Goal: Transaction & Acquisition: Subscribe to service/newsletter

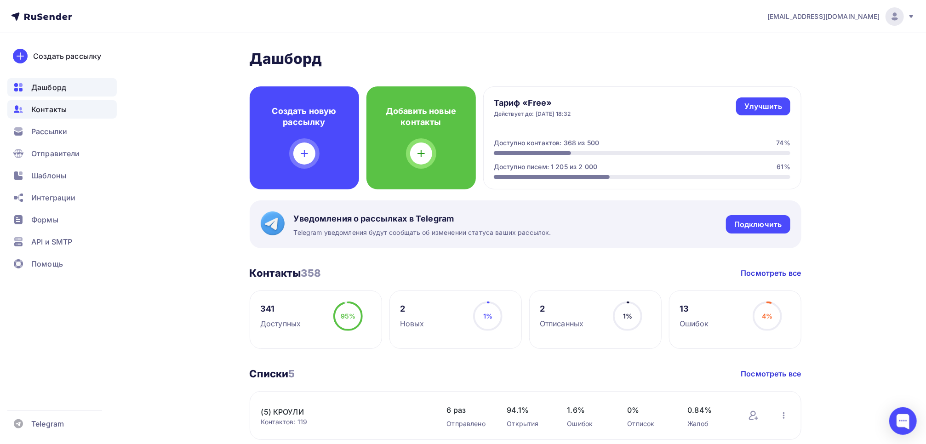
click at [60, 108] on span "Контакты" at bounding box center [48, 109] width 35 height 11
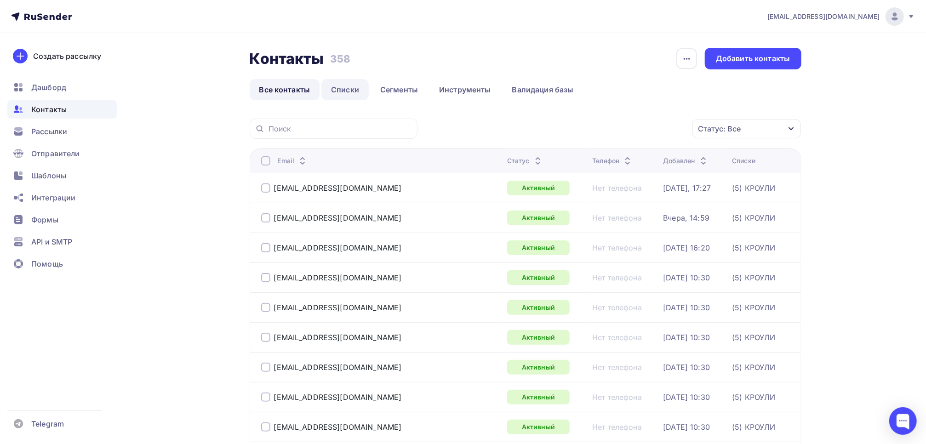
click at [339, 89] on link "Списки" at bounding box center [344, 89] width 47 height 21
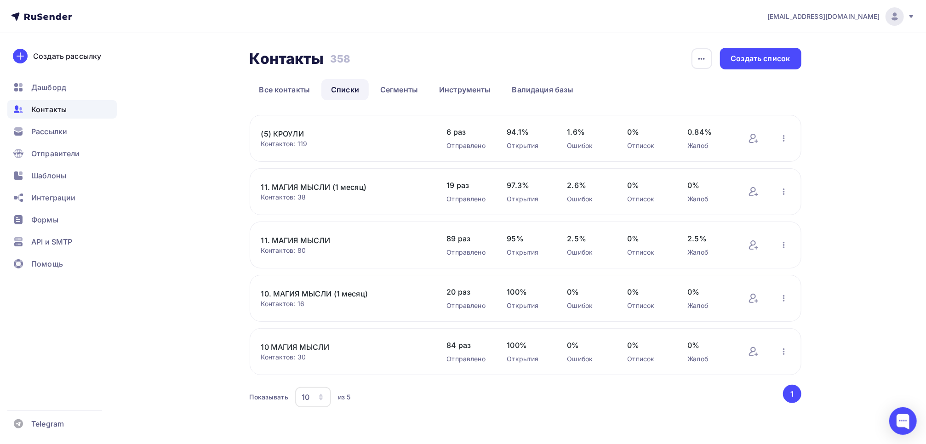
scroll to position [1, 0]
click at [306, 295] on link "10. МАГИЯ МЫСЛИ (1 месяц)" at bounding box center [339, 292] width 156 height 11
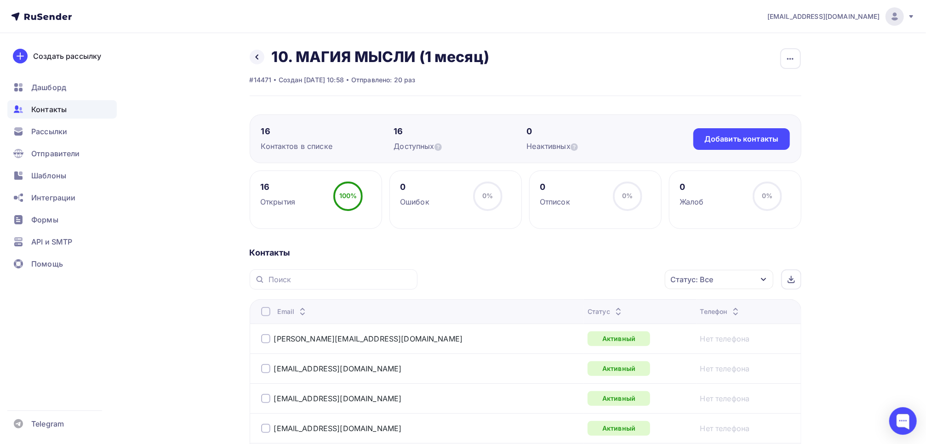
click at [263, 314] on div at bounding box center [265, 311] width 9 height 9
click at [633, 278] on div "Действие" at bounding box center [596, 280] width 121 height 18
click at [603, 324] on div "Исключить из списка" at bounding box center [587, 325] width 80 height 11
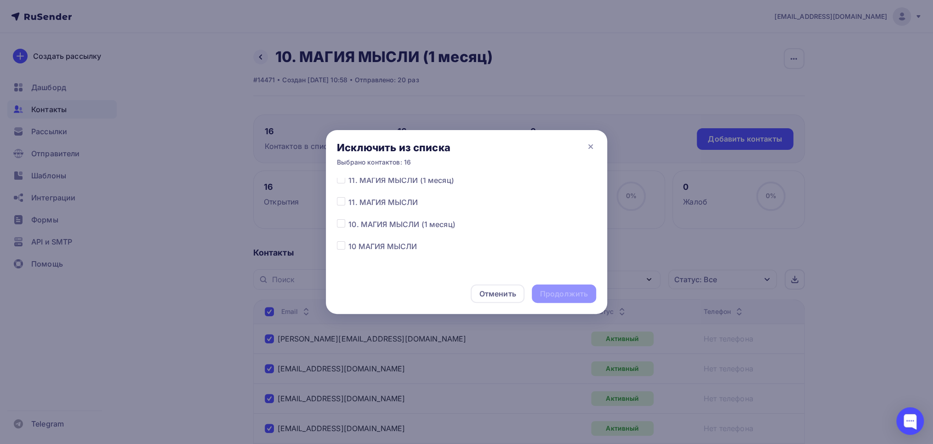
scroll to position [50, 0]
click at [349, 217] on label at bounding box center [349, 217] width 0 height 0
click at [342, 222] on input "checkbox" at bounding box center [341, 221] width 8 height 8
checkbox input "true"
click at [571, 297] on div "Продолжить" at bounding box center [564, 294] width 48 height 11
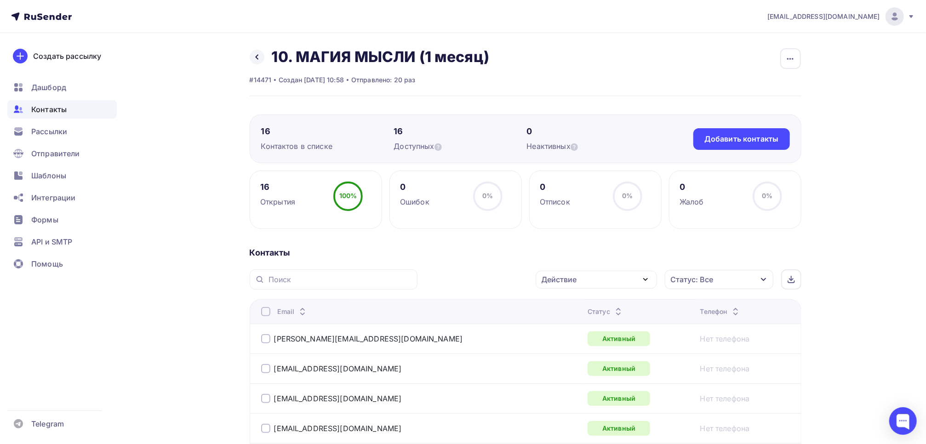
click at [268, 313] on div at bounding box center [265, 311] width 9 height 9
click at [269, 312] on div at bounding box center [265, 311] width 9 height 9
click at [601, 277] on div "Действие" at bounding box center [596, 280] width 121 height 18
click at [598, 322] on div "Исключить из списка" at bounding box center [587, 325] width 80 height 11
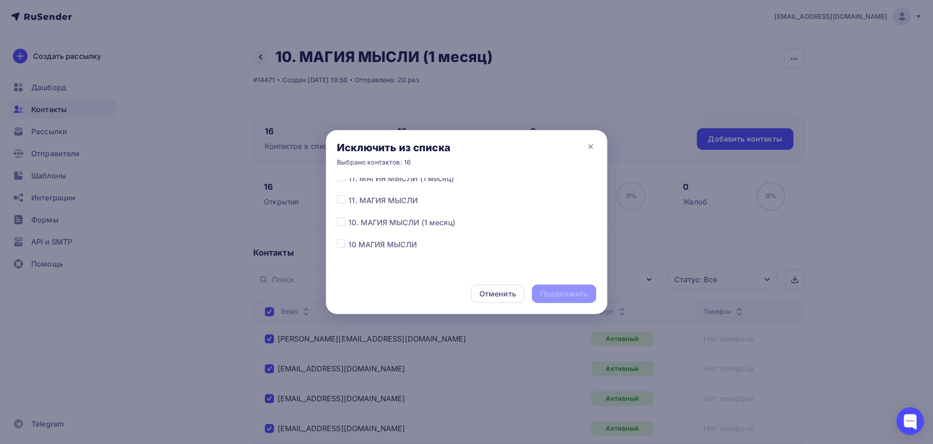
click at [349, 217] on label at bounding box center [349, 217] width 0 height 0
click at [343, 223] on input "checkbox" at bounding box center [341, 221] width 8 height 8
checkbox input "true"
click at [559, 294] on div "Продолжить" at bounding box center [564, 294] width 48 height 11
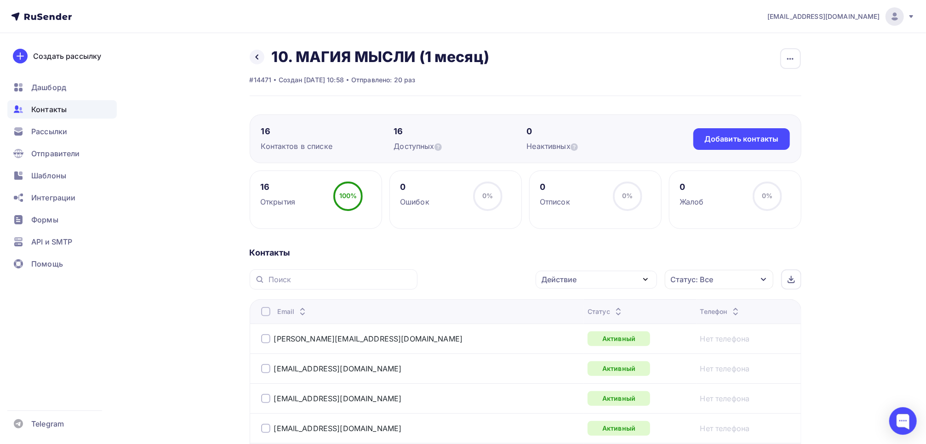
click at [266, 312] on div at bounding box center [265, 311] width 9 height 9
click at [269, 313] on div at bounding box center [265, 311] width 9 height 9
click at [636, 282] on div "Действие" at bounding box center [596, 280] width 121 height 18
click at [602, 324] on div "Исключить из списка" at bounding box center [587, 325] width 80 height 11
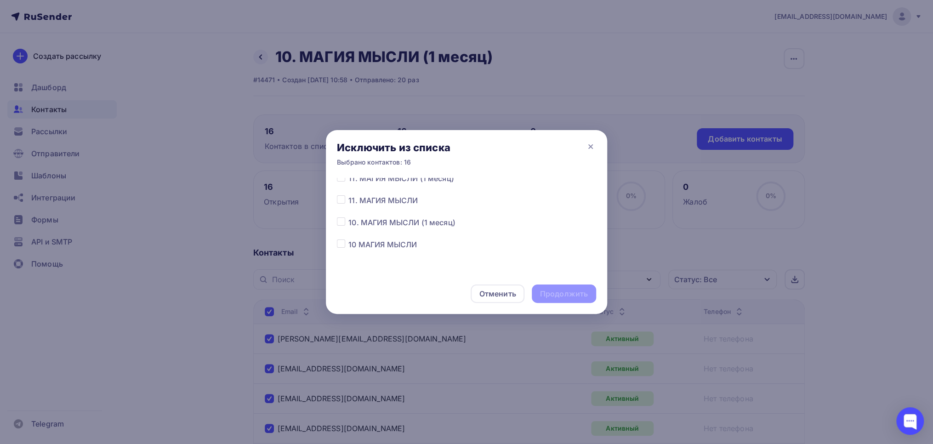
click at [349, 217] on label at bounding box center [349, 217] width 0 height 0
click at [340, 225] on input "checkbox" at bounding box center [341, 221] width 8 height 8
checkbox input "true"
click at [564, 295] on div "Продолжить" at bounding box center [564, 294] width 48 height 11
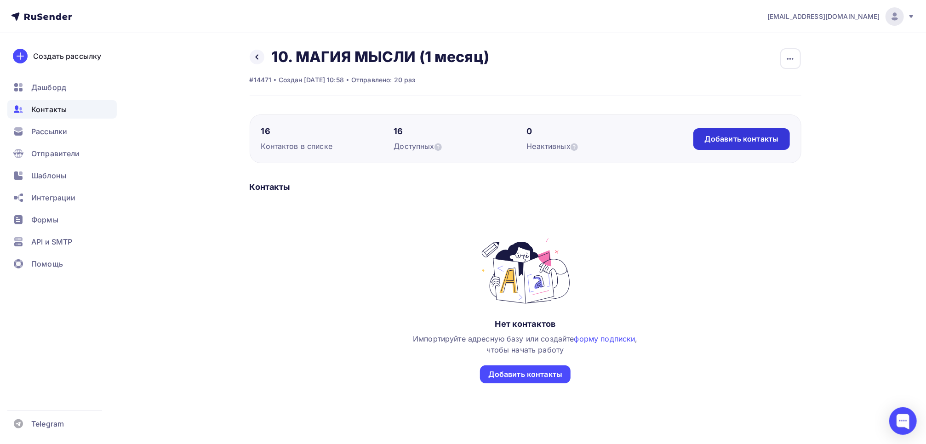
click at [745, 135] on div "Добавить контакты" at bounding box center [741, 139] width 74 height 11
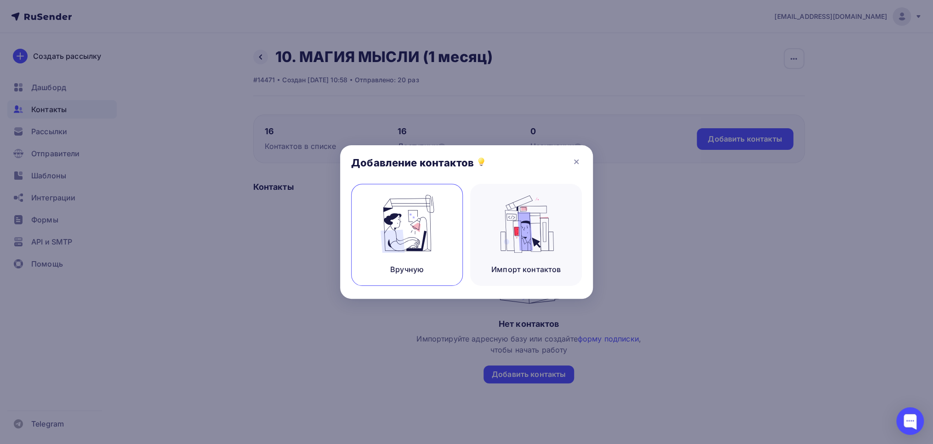
click at [421, 240] on img at bounding box center [408, 224] width 62 height 58
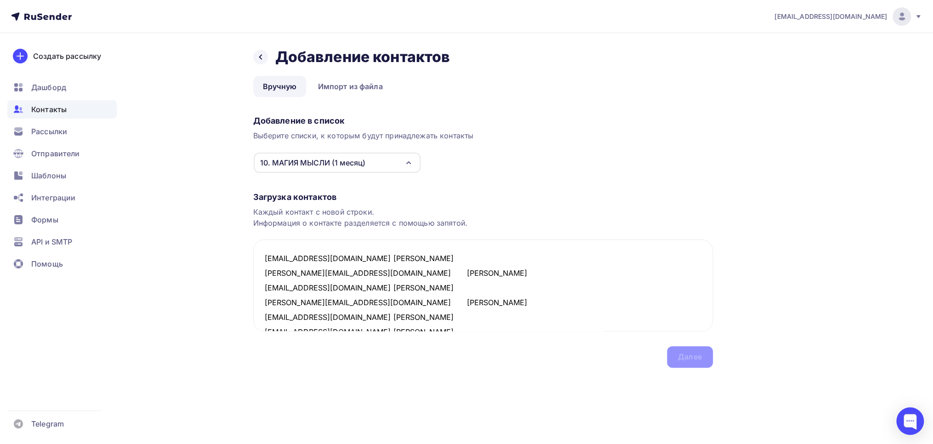
scroll to position [329, 0]
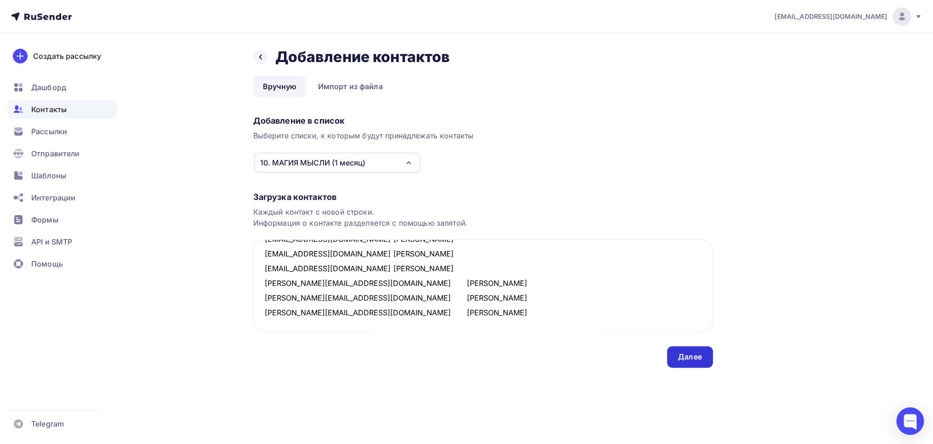
type textarea "[EMAIL_ADDRESS][DOMAIN_NAME] [PERSON_NAME] [PERSON_NAME][EMAIL_ADDRESS][DOMAIN_…"
click at [683, 357] on div "Далее" at bounding box center [690, 357] width 24 height 11
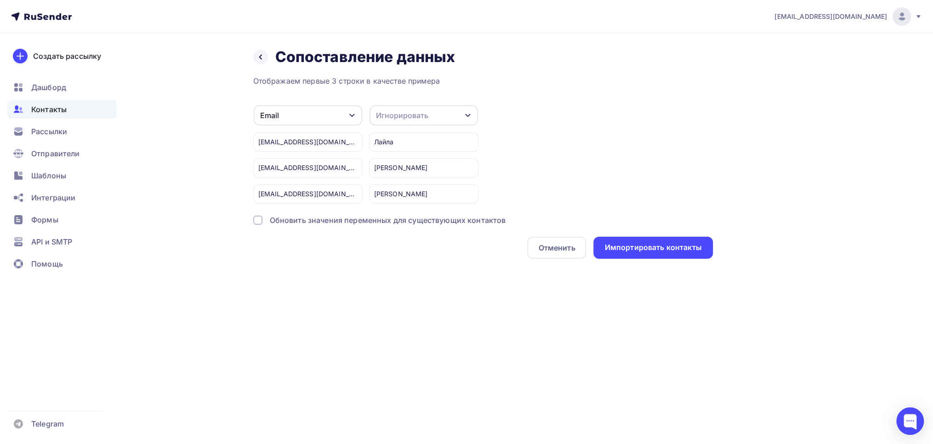
click at [449, 113] on div "Игнорировать" at bounding box center [424, 115] width 109 height 20
click at [401, 159] on div "Имя" at bounding box center [406, 162] width 53 height 11
click at [657, 246] on div "Импортировать контакты" at bounding box center [653, 247] width 97 height 11
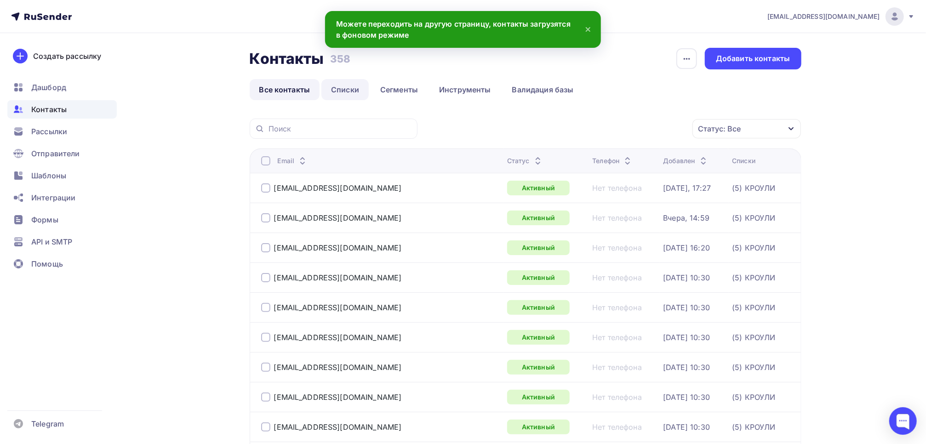
click at [345, 92] on link "Списки" at bounding box center [344, 89] width 47 height 21
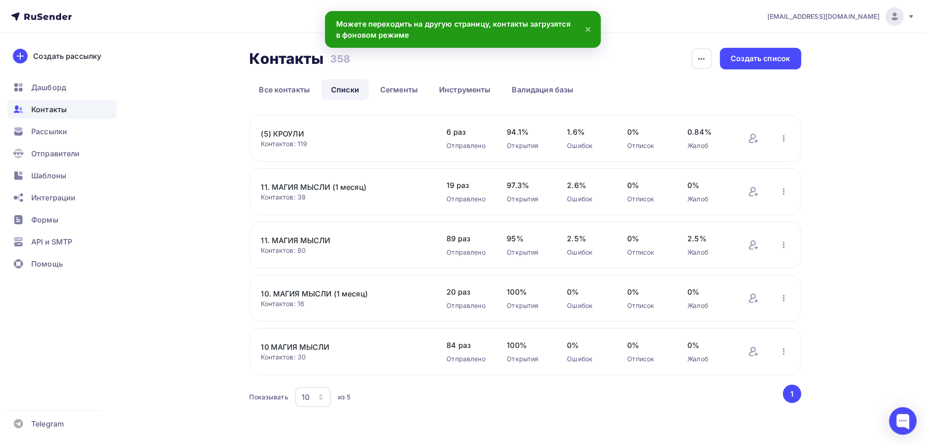
scroll to position [1, 0]
click at [320, 287] on link "10. МАГИЯ МЫСЛИ (1 месяц)" at bounding box center [339, 292] width 156 height 11
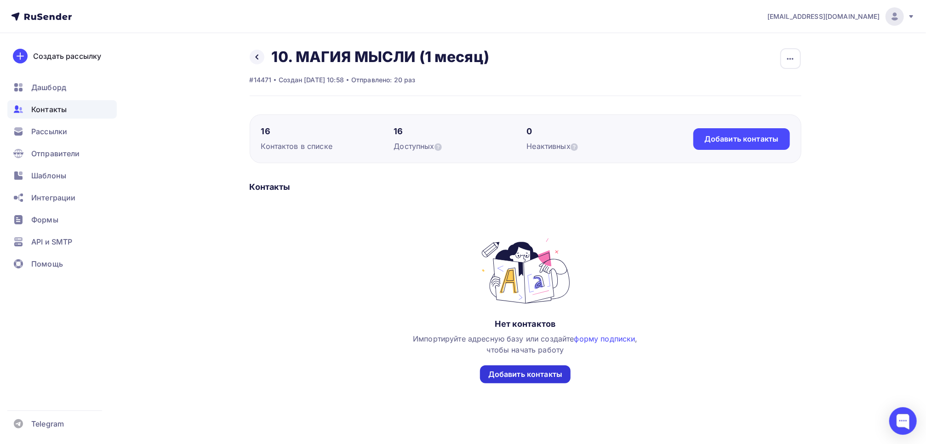
click at [534, 371] on div "Добавить контакты" at bounding box center [525, 374] width 74 height 11
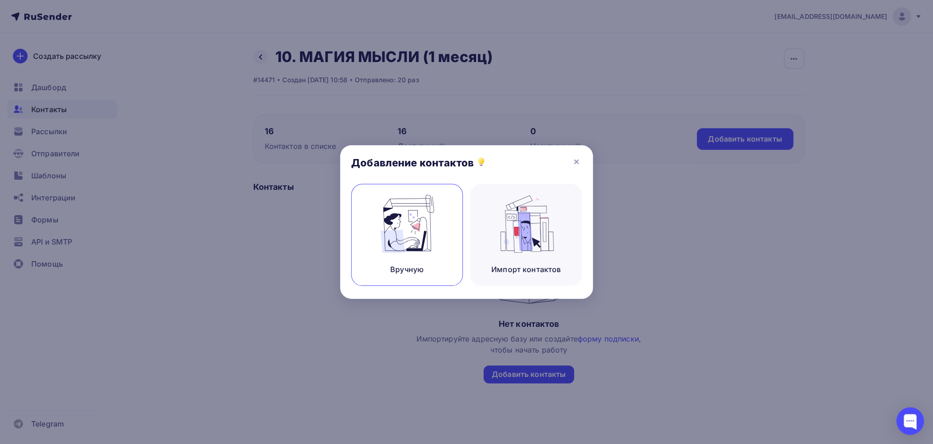
click at [399, 234] on img at bounding box center [408, 224] width 62 height 58
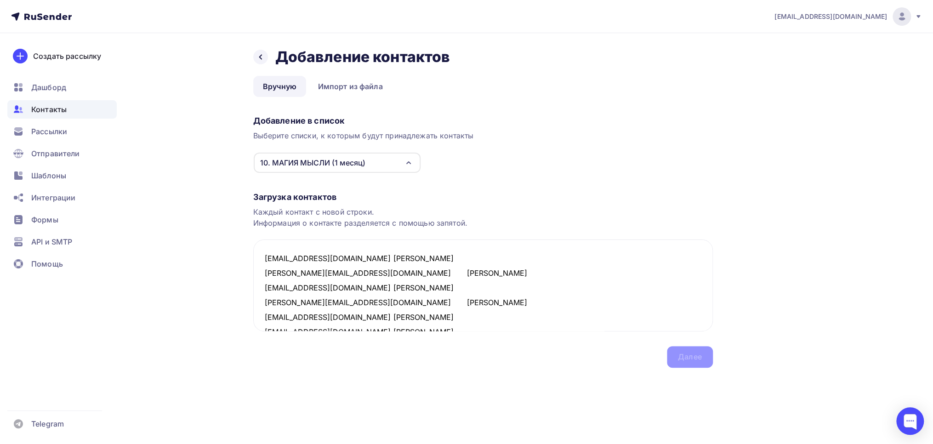
scroll to position [329, 0]
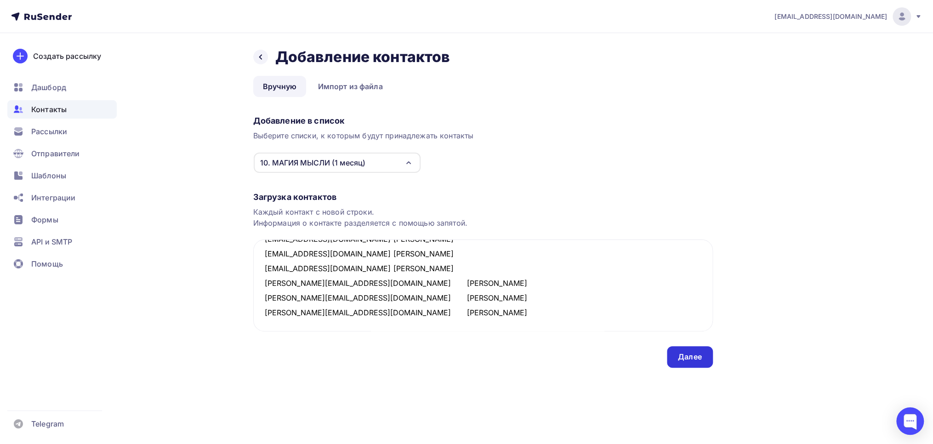
type textarea "[EMAIL_ADDRESS][DOMAIN_NAME] [PERSON_NAME] [PERSON_NAME][EMAIL_ADDRESS][DOMAIN_…"
click at [680, 361] on div "Далее" at bounding box center [690, 357] width 24 height 11
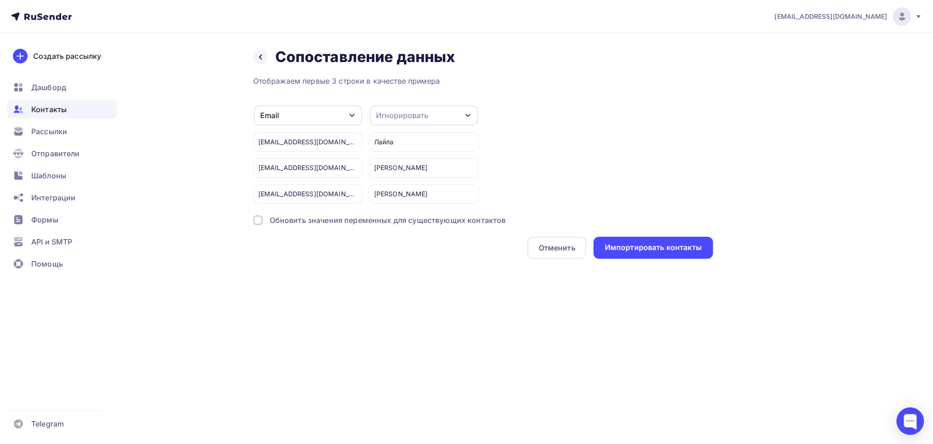
click at [434, 114] on div "Игнорировать" at bounding box center [424, 115] width 109 height 20
click at [404, 163] on div "Имя" at bounding box center [406, 162] width 53 height 11
click at [647, 248] on div "Импортировать контакты" at bounding box center [653, 247] width 97 height 11
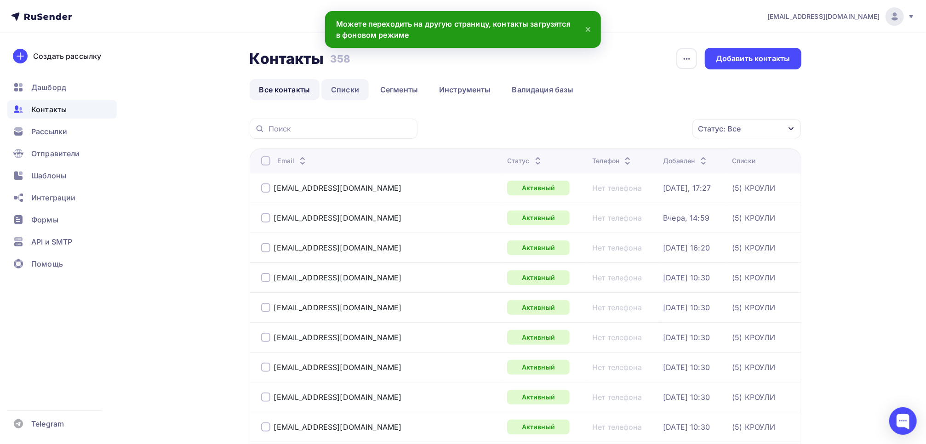
click at [340, 89] on link "Списки" at bounding box center [344, 89] width 47 height 21
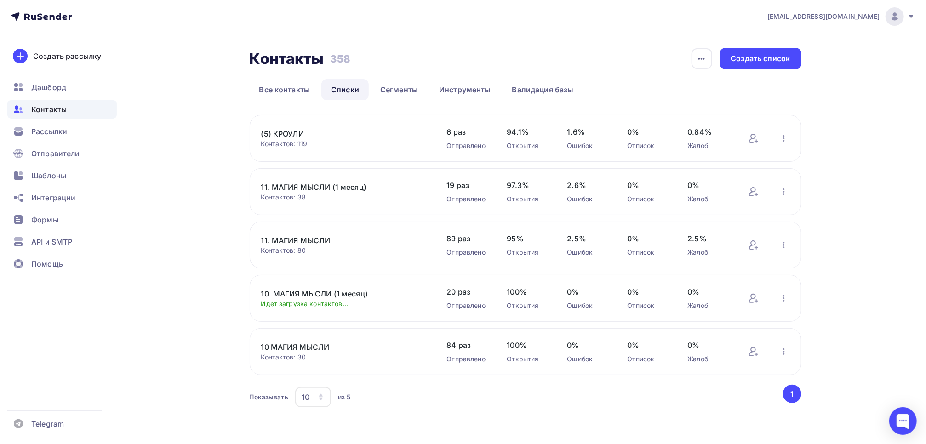
click at [327, 293] on link "10. МАГИЯ МЫСЛИ (1 месяц)" at bounding box center [339, 293] width 156 height 11
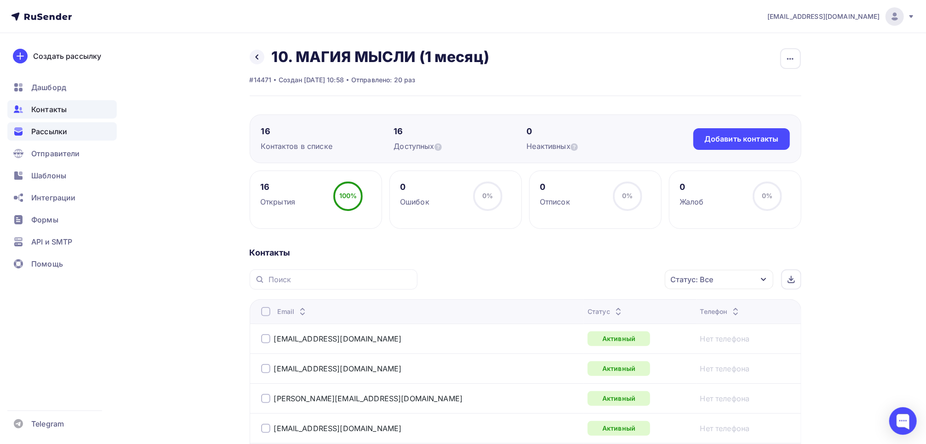
click at [60, 136] on span "Рассылки" at bounding box center [49, 131] width 36 height 11
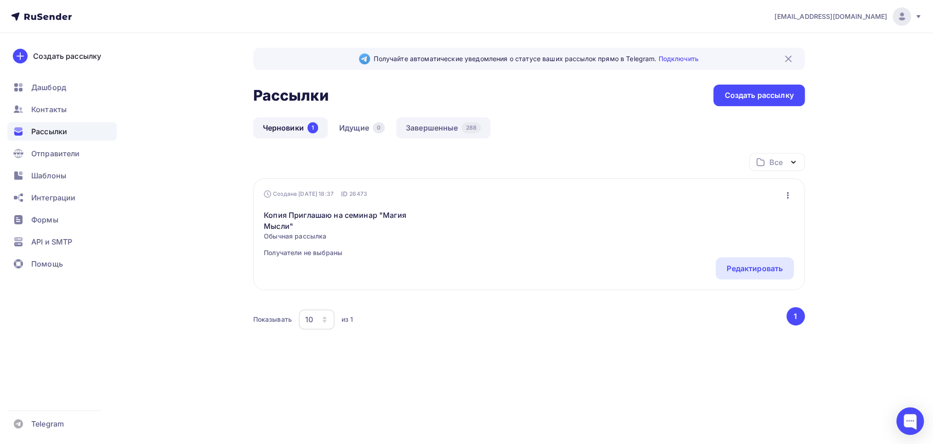
click at [436, 126] on link "Завершенные 288" at bounding box center [443, 127] width 94 height 21
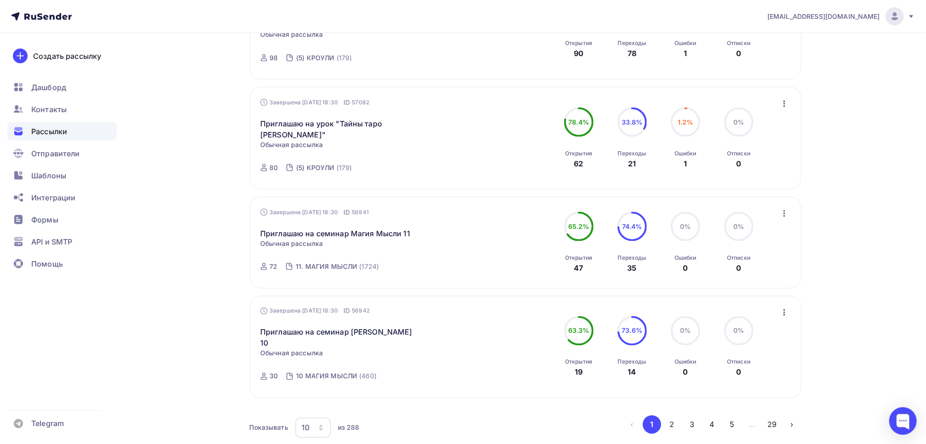
scroll to position [881, 0]
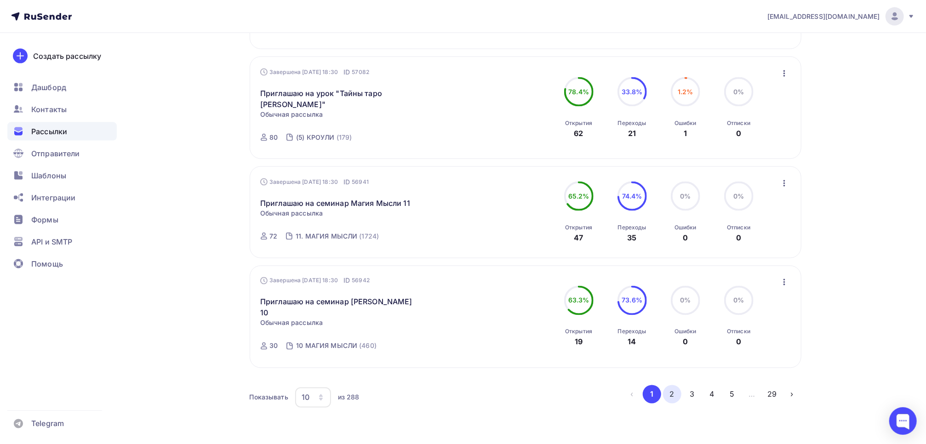
click at [675, 385] on button "2" at bounding box center [672, 394] width 18 height 18
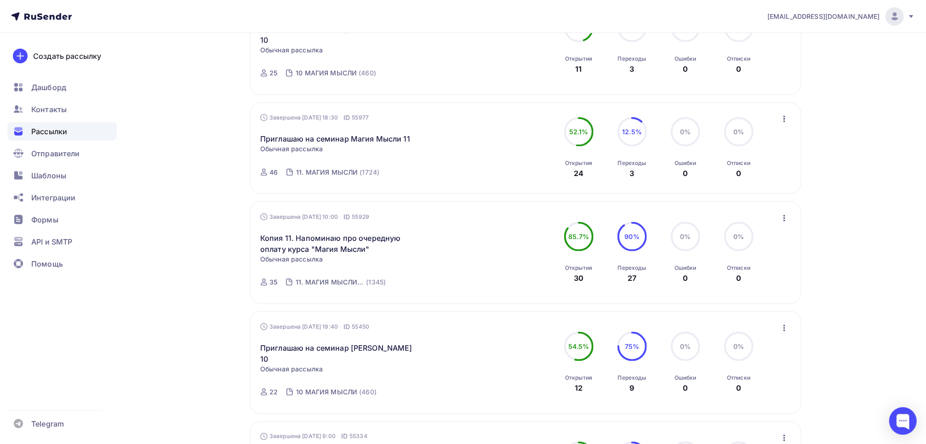
scroll to position [826, 0]
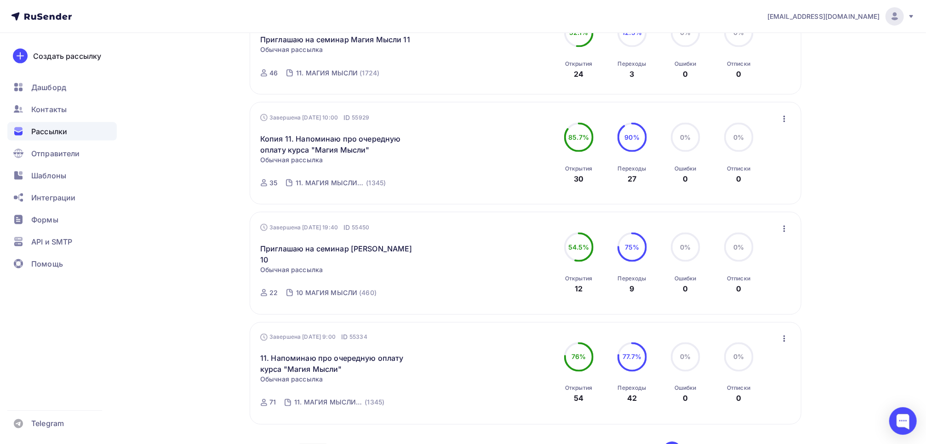
click at [692, 442] on button "3" at bounding box center [692, 451] width 18 height 18
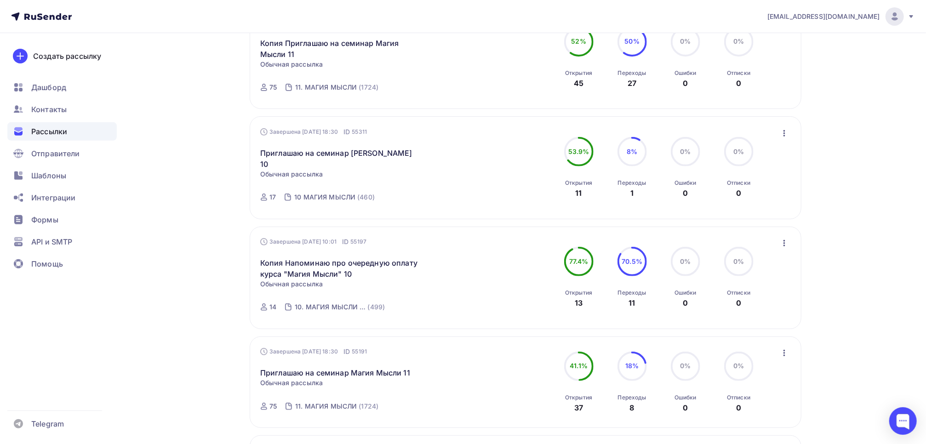
scroll to position [182, 0]
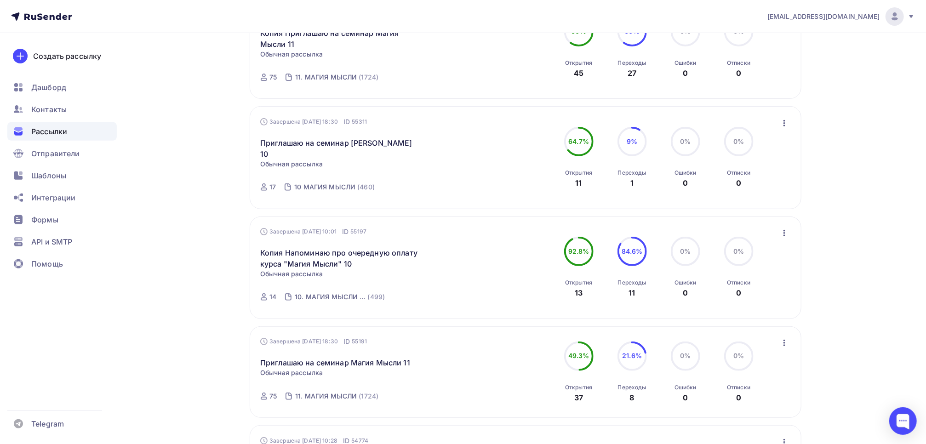
click at [783, 228] on icon "button" at bounding box center [784, 233] width 11 height 11
click at [764, 288] on div "Копировать в новую" at bounding box center [742, 293] width 94 height 11
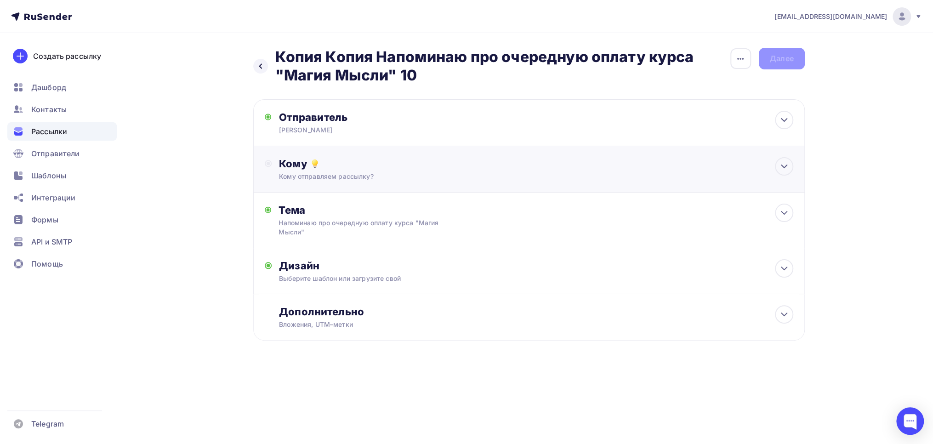
click at [293, 161] on div "Кому" at bounding box center [536, 163] width 514 height 13
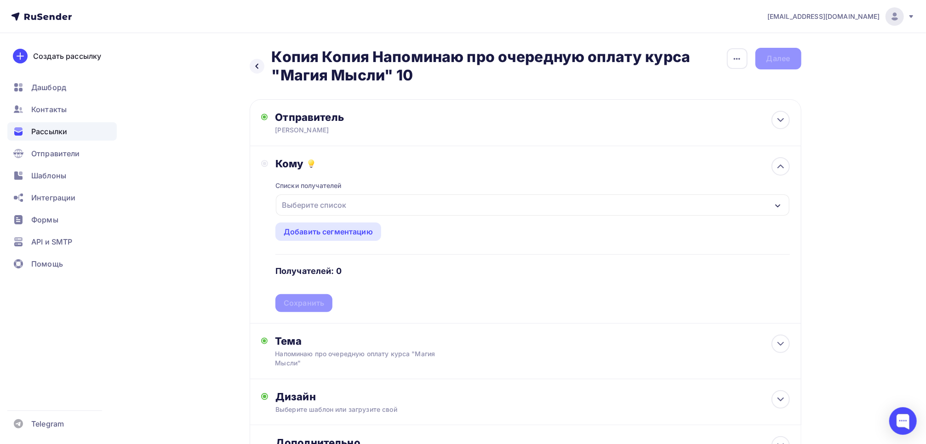
click at [306, 206] on div "Выберите список" at bounding box center [314, 205] width 72 height 17
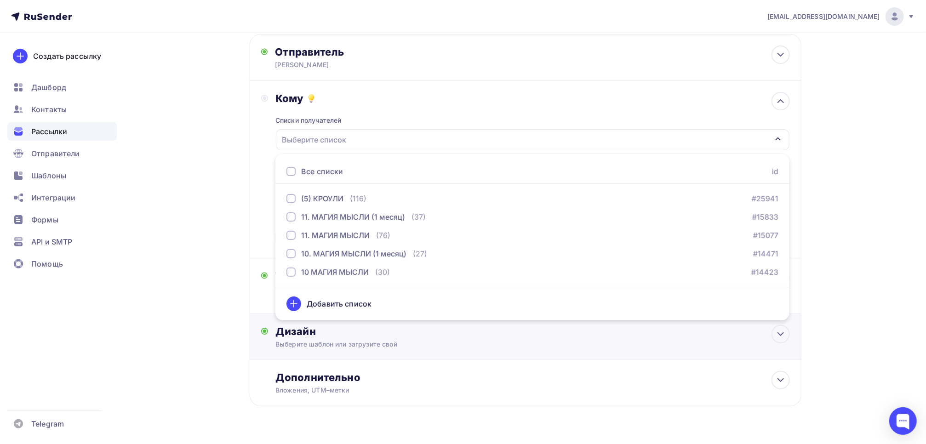
scroll to position [86, 0]
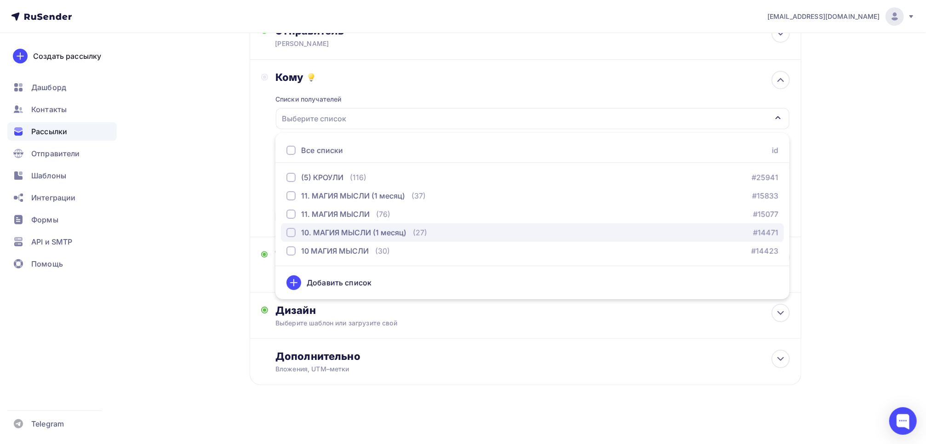
click at [290, 235] on div "button" at bounding box center [290, 232] width 9 height 9
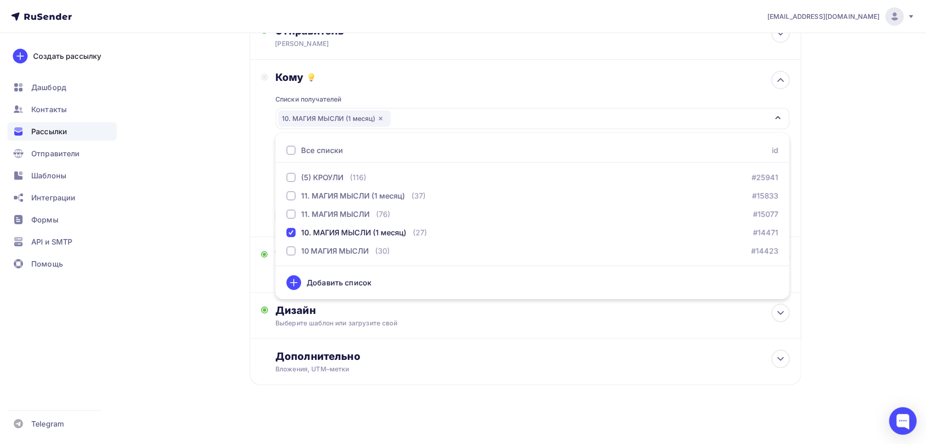
click at [210, 208] on div "Назад Копия Копия Напоминаю про очередную оплату курса "Магия Мысли" 10 Копия К…" at bounding box center [463, 196] width 754 height 498
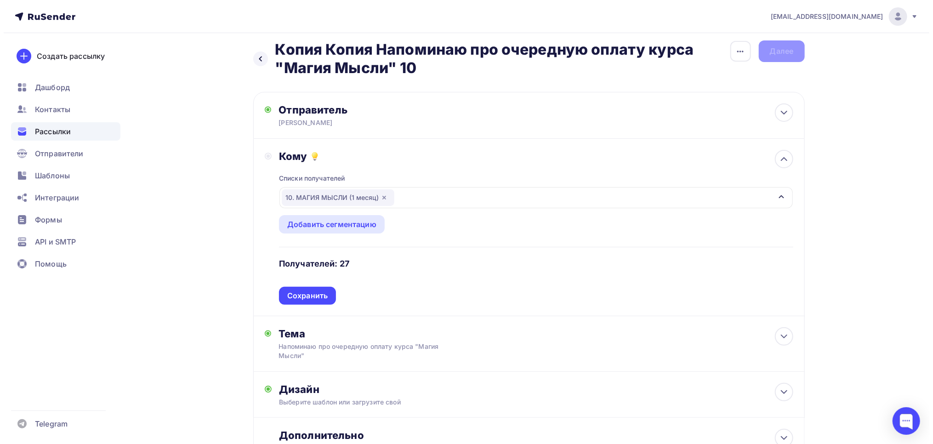
scroll to position [0, 0]
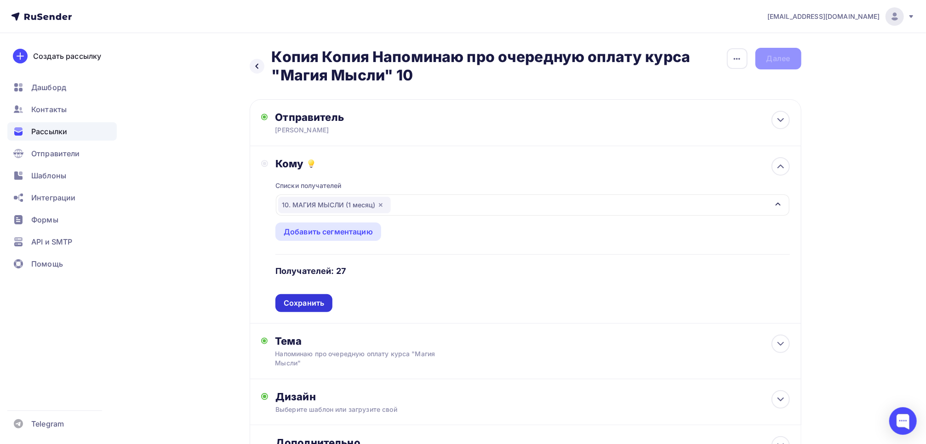
click at [300, 303] on div "Сохранить" at bounding box center [304, 303] width 40 height 11
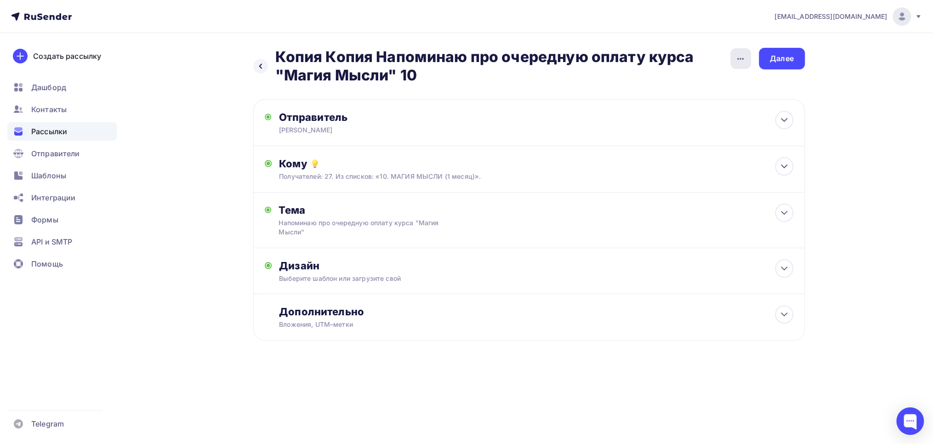
click at [748, 55] on div "button" at bounding box center [741, 58] width 21 height 21
click at [718, 109] on div "Переименовать рассылку" at bounding box center [692, 105] width 114 height 11
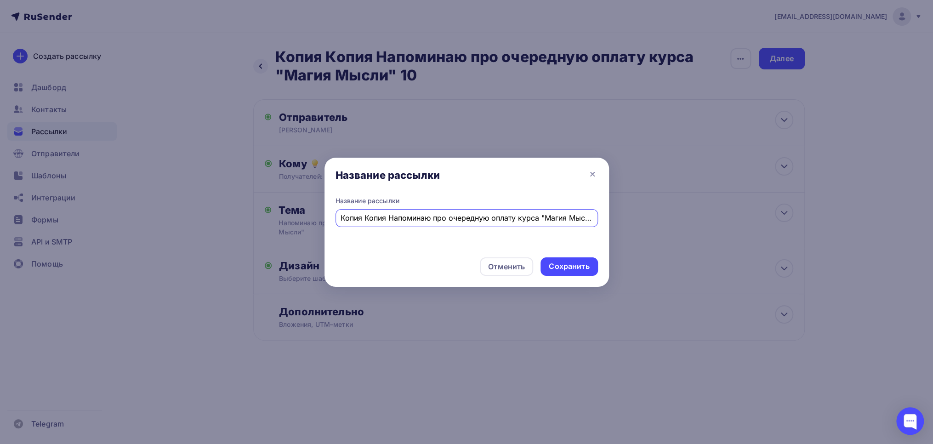
drag, startPoint x: 374, startPoint y: 219, endPoint x: 298, endPoint y: 213, distance: 76.1
click at [298, 213] on div "Название рассылки Название рассылки Копия Копия Напоминаю про очередную оплату …" at bounding box center [466, 222] width 933 height 444
type input "Напоминаю про очередную оплату курса "Магия Мысли" 10"
click at [561, 264] on div "Сохранить" at bounding box center [569, 266] width 40 height 11
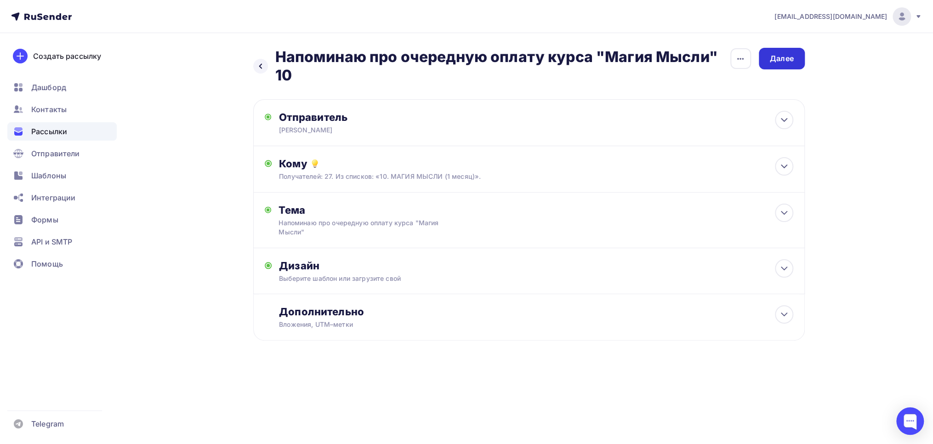
click at [787, 60] on div "Далее" at bounding box center [782, 58] width 24 height 11
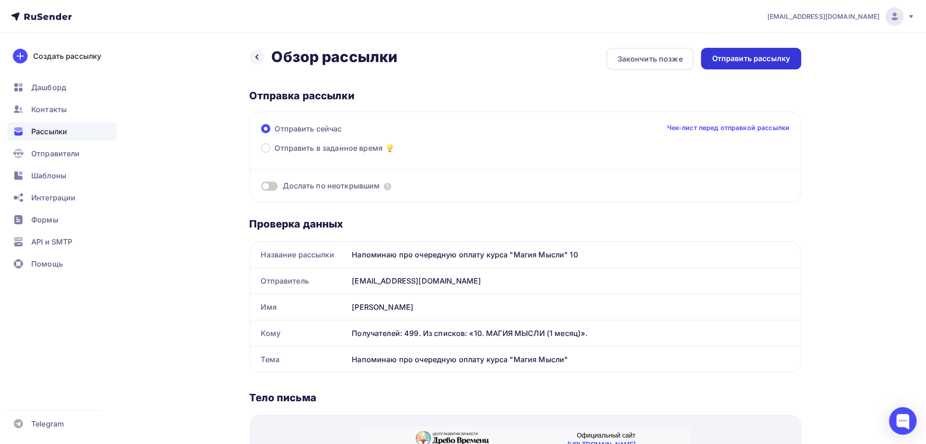
click at [751, 64] on div "Отправить рассылку" at bounding box center [751, 59] width 100 height 22
